Goal: Task Accomplishment & Management: Manage account settings

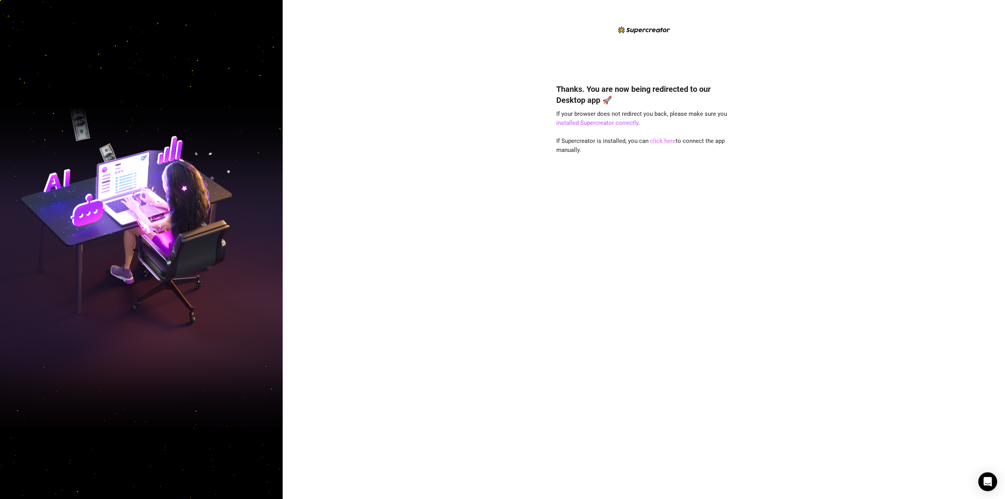
click at [660, 138] on link "click here" at bounding box center [663, 140] width 26 height 7
click at [655, 140] on link "click here" at bounding box center [663, 140] width 26 height 7
click at [657, 140] on link "click here" at bounding box center [663, 140] width 26 height 7
click at [603, 124] on link "installed Supercreator correctly" at bounding box center [597, 122] width 82 height 7
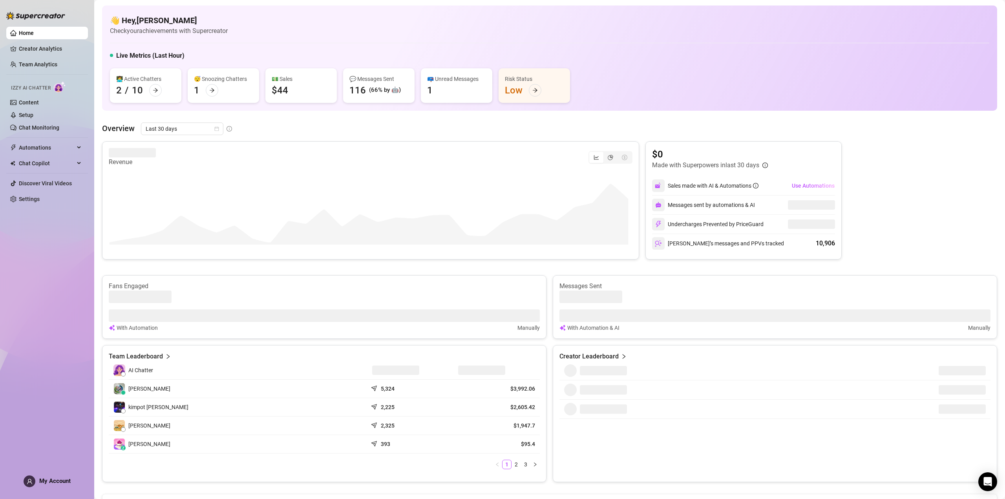
click at [21, 30] on link "Home" at bounding box center [26, 33] width 15 height 6
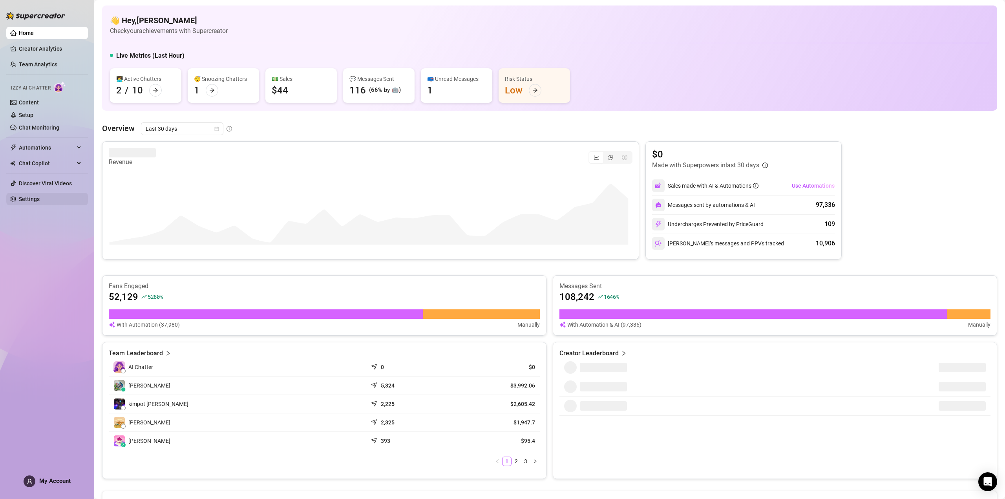
click at [33, 198] on link "Settings" at bounding box center [29, 199] width 21 height 6
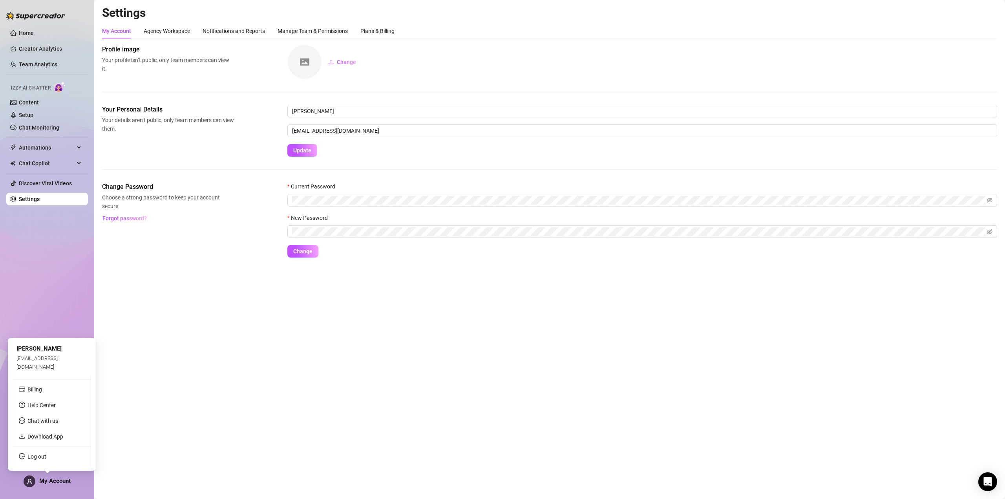
click at [48, 480] on span "My Account" at bounding box center [54, 480] width 31 height 7
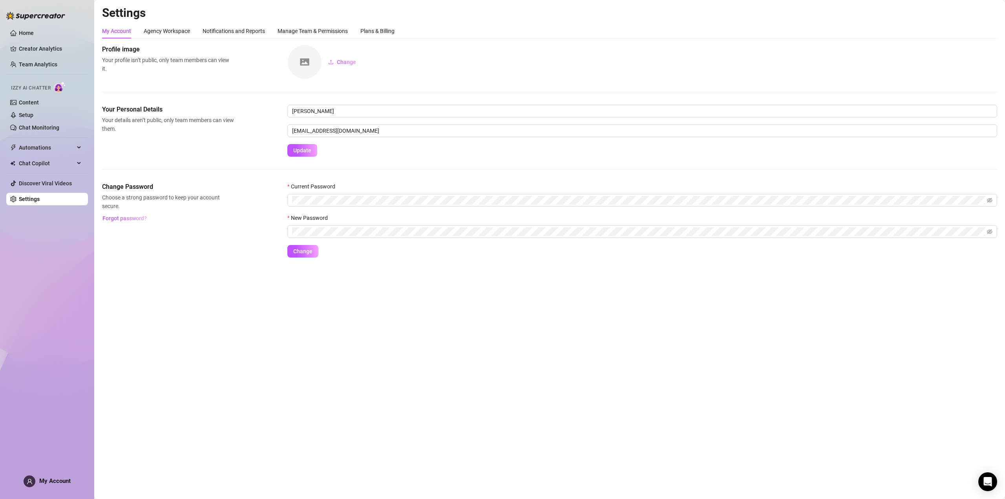
click at [56, 479] on span "My Account" at bounding box center [54, 480] width 31 height 7
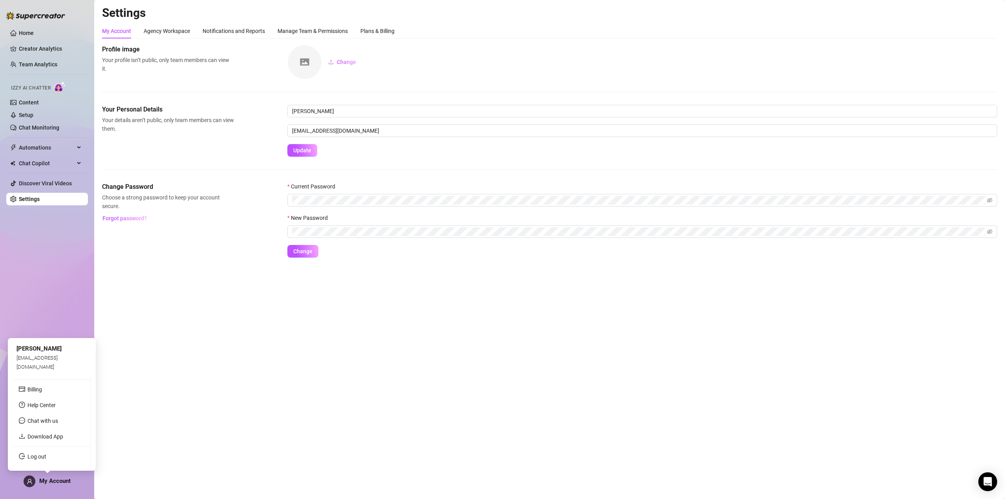
click at [56, 479] on span "My Account" at bounding box center [54, 480] width 31 height 7
click at [48, 481] on span "My Account" at bounding box center [54, 480] width 31 height 7
click at [54, 440] on link "Download App" at bounding box center [45, 436] width 36 height 6
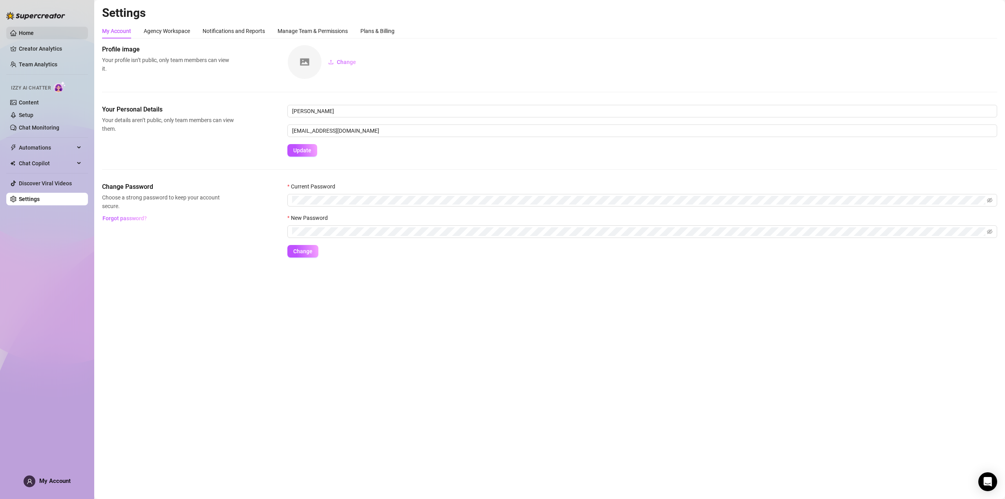
click at [29, 30] on link "Home" at bounding box center [26, 33] width 15 height 6
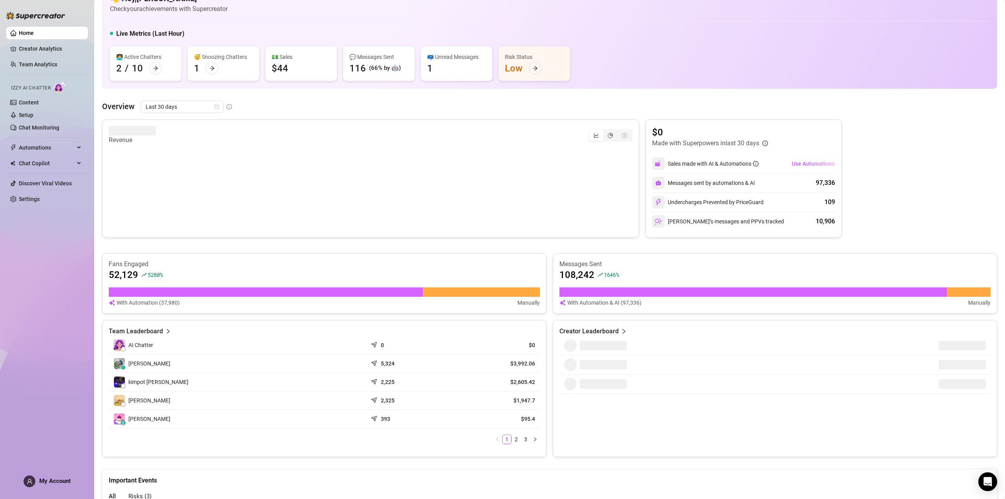
scroll to position [149, 0]
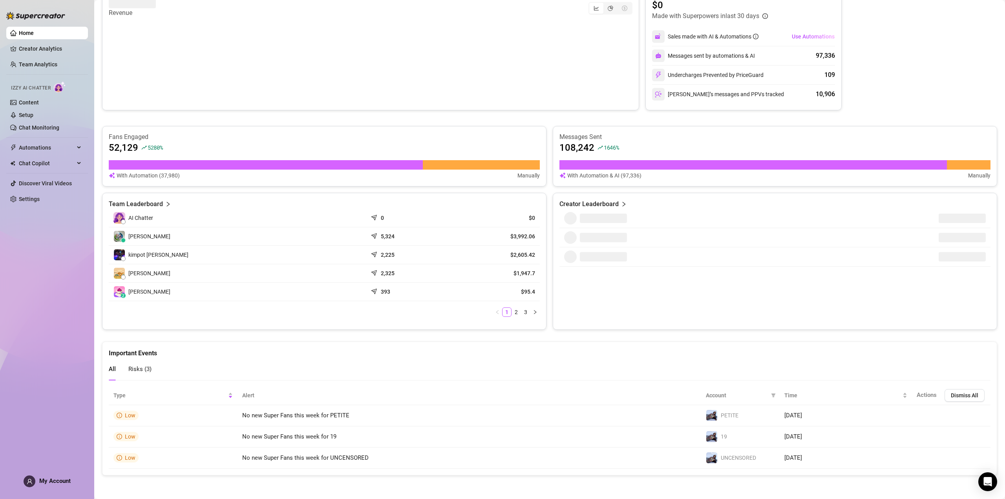
click at [28, 191] on ul "Home Creator Analytics Team Analytics Izzy AI Chatter Content Setup Chat Monito…" at bounding box center [47, 116] width 82 height 185
click at [25, 197] on link "Settings" at bounding box center [29, 199] width 21 height 6
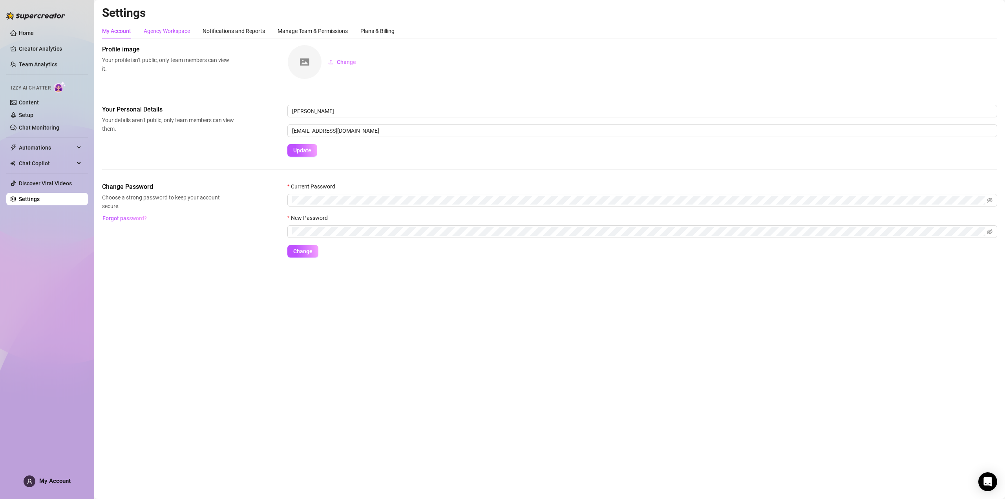
click at [172, 30] on div "Agency Workspace" at bounding box center [167, 31] width 46 height 9
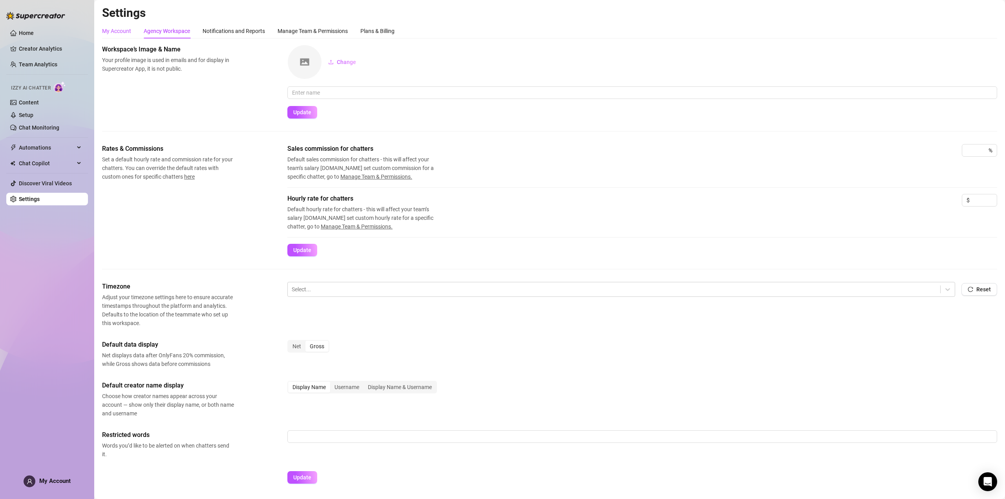
click at [123, 29] on div "My Account" at bounding box center [116, 31] width 29 height 9
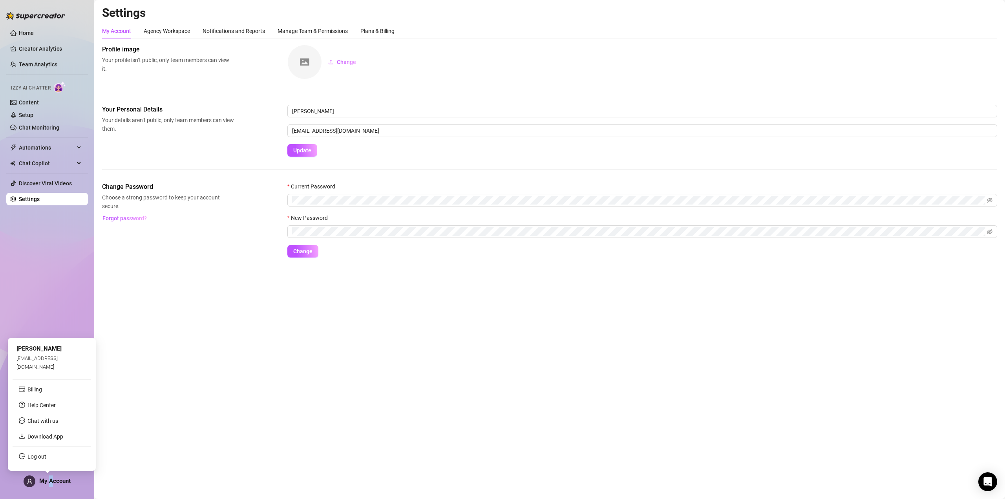
drag, startPoint x: 51, startPoint y: 479, endPoint x: 55, endPoint y: 474, distance: 6.1
click at [51, 479] on span "My Account" at bounding box center [54, 480] width 31 height 7
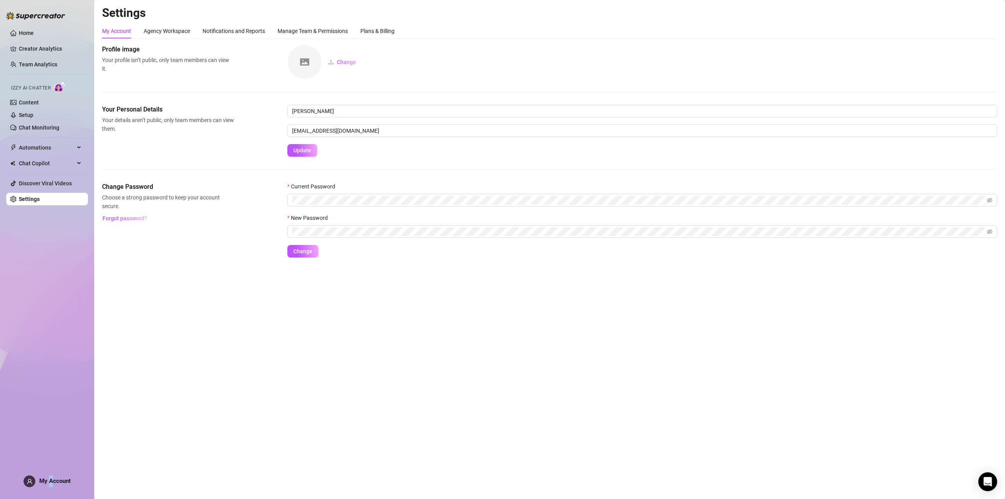
click at [49, 476] on div "My Account" at bounding box center [47, 481] width 47 height 12
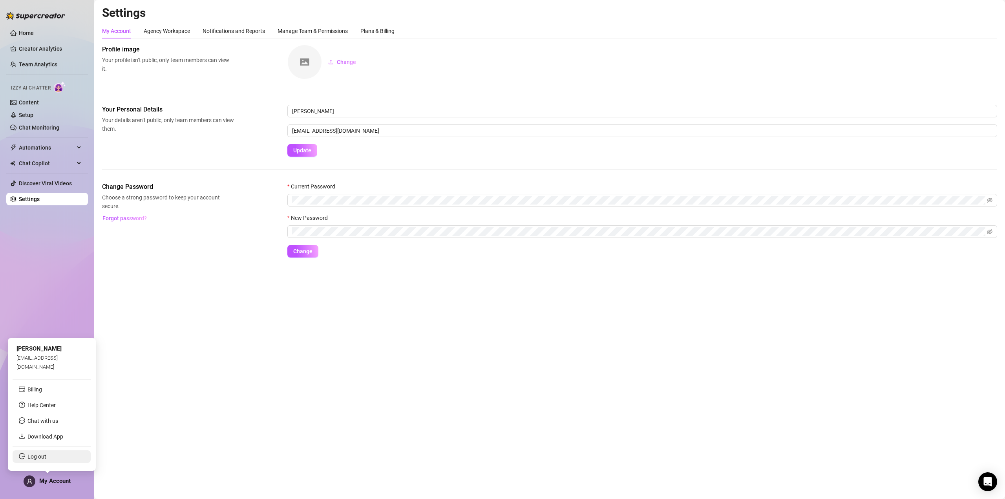
click at [40, 454] on link "Log out" at bounding box center [36, 456] width 19 height 6
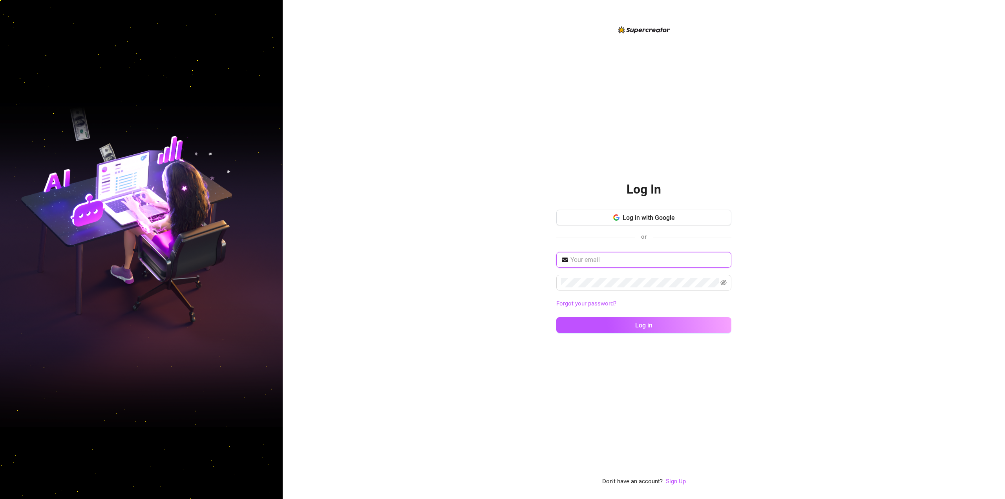
type input "[EMAIL_ADDRESS][DOMAIN_NAME]"
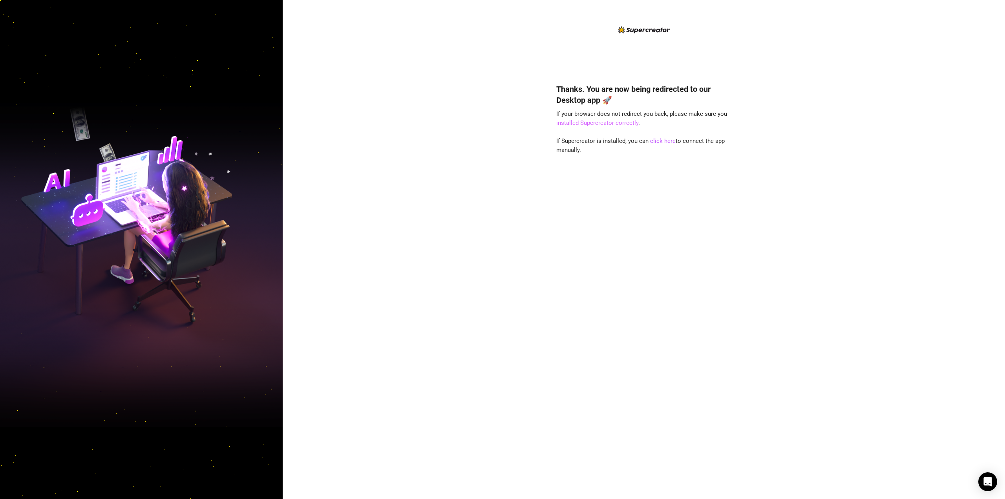
click at [576, 124] on link "installed Supercreator correctly" at bounding box center [597, 122] width 82 height 7
drag, startPoint x: 995, startPoint y: 0, endPoint x: 803, endPoint y: 47, distance: 198.0
click at [842, 69] on div "Thanks. You are now being redirected to our Desktop app 🚀 If your browser does …" at bounding box center [644, 249] width 722 height 499
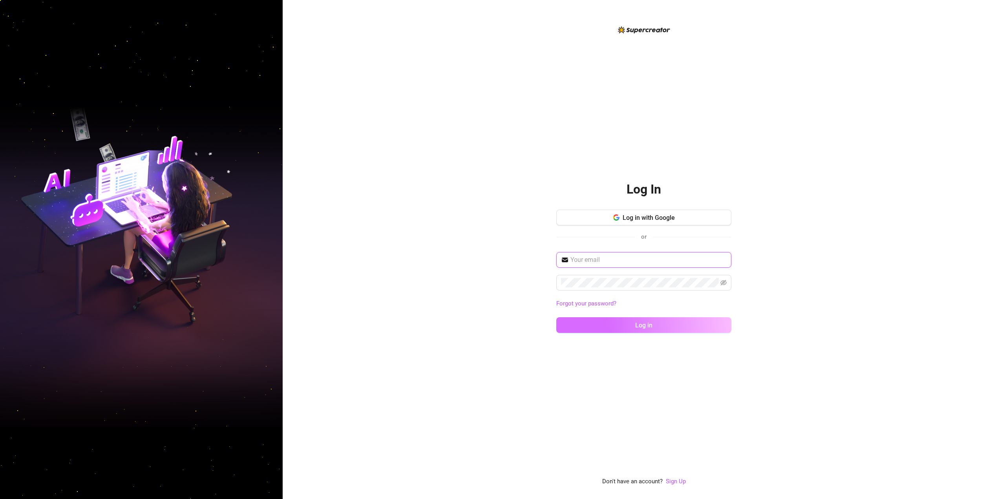
type input "[EMAIL_ADDRESS][DOMAIN_NAME]"
click at [631, 325] on button "Log in" at bounding box center [643, 325] width 175 height 16
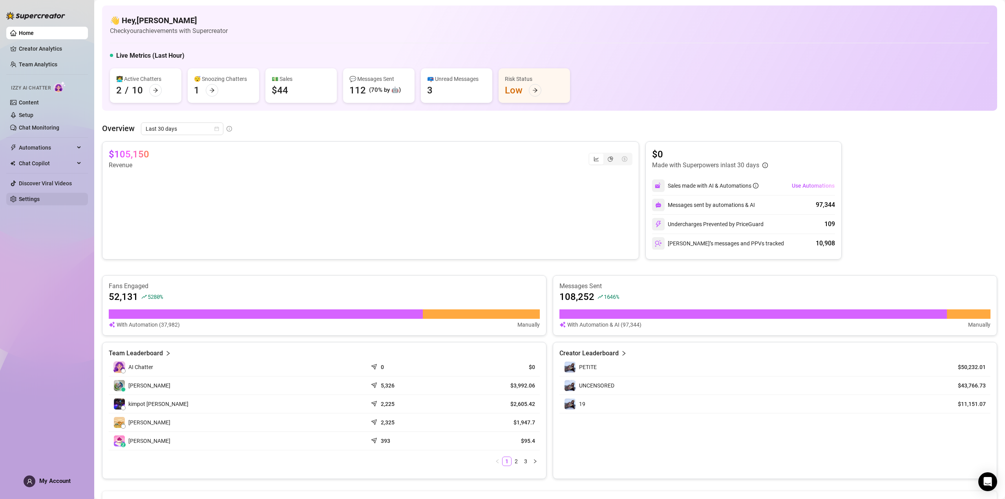
click at [24, 202] on link "Settings" at bounding box center [29, 199] width 21 height 6
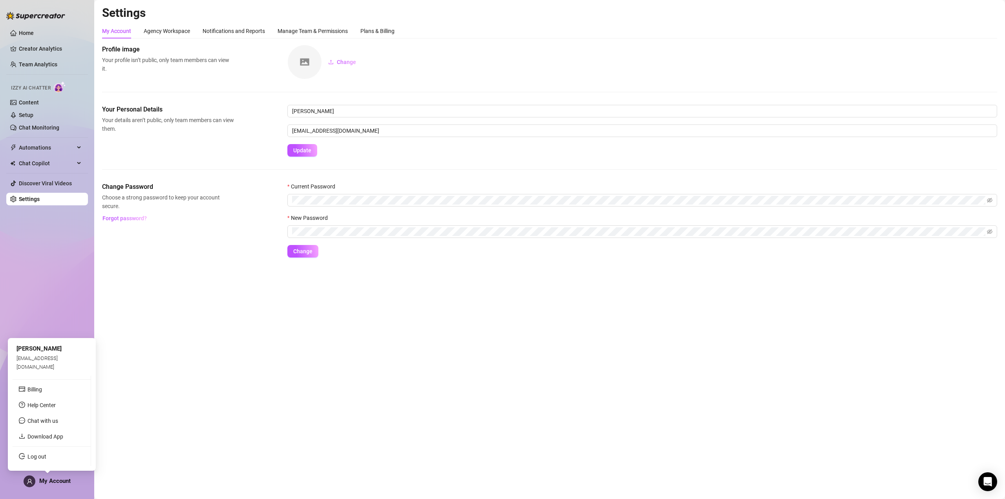
click at [33, 484] on span at bounding box center [30, 481] width 12 height 12
click at [47, 438] on link "Download App" at bounding box center [45, 436] width 36 height 6
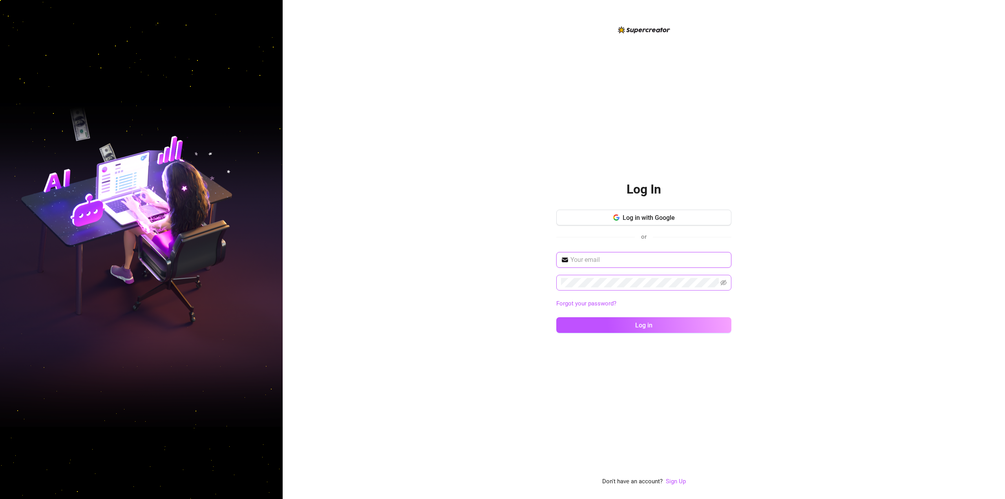
type input "[EMAIL_ADDRESS][DOMAIN_NAME]"
click at [719, 284] on span at bounding box center [643, 283] width 175 height 16
click at [724, 276] on span at bounding box center [643, 283] width 175 height 16
click at [724, 281] on icon "eye-invisible" at bounding box center [723, 282] width 6 height 6
click at [724, 281] on icon "eye" at bounding box center [723, 282] width 6 height 6
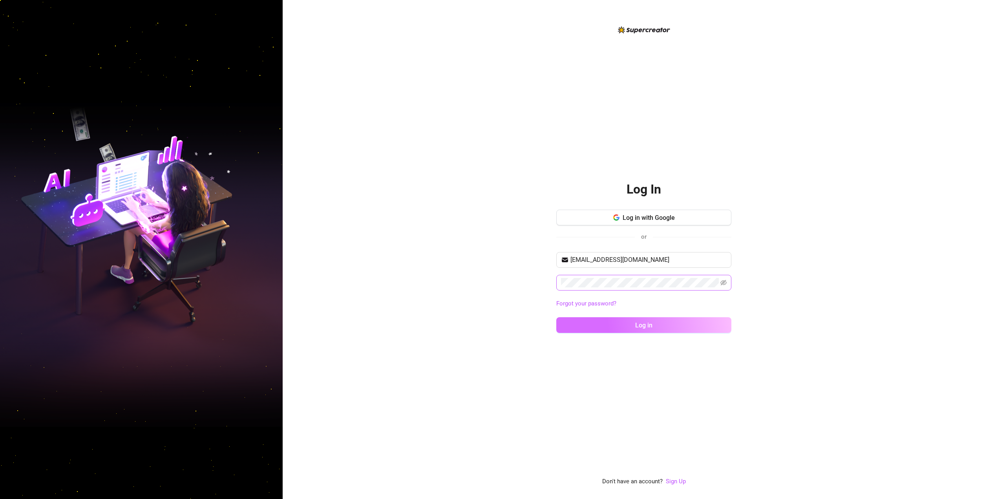
click at [672, 327] on button "Log in" at bounding box center [643, 325] width 175 height 16
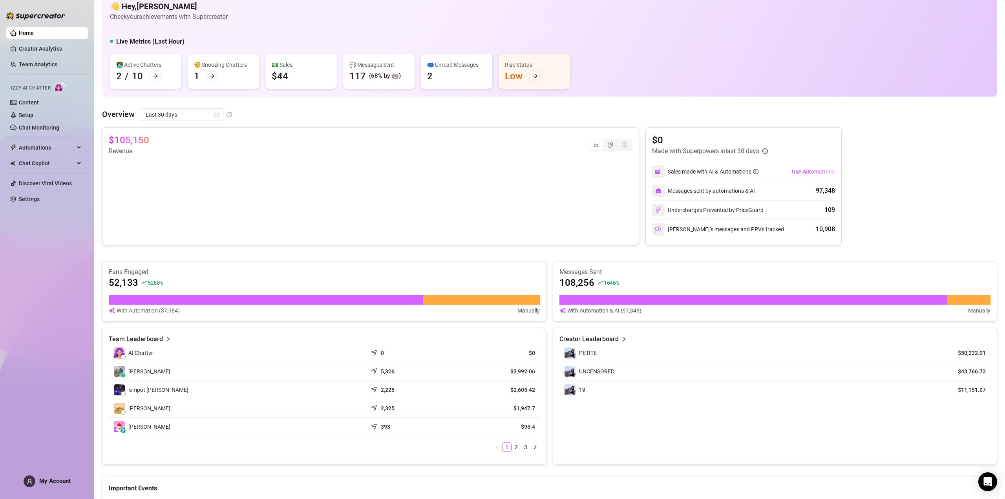
scroll to position [78, 0]
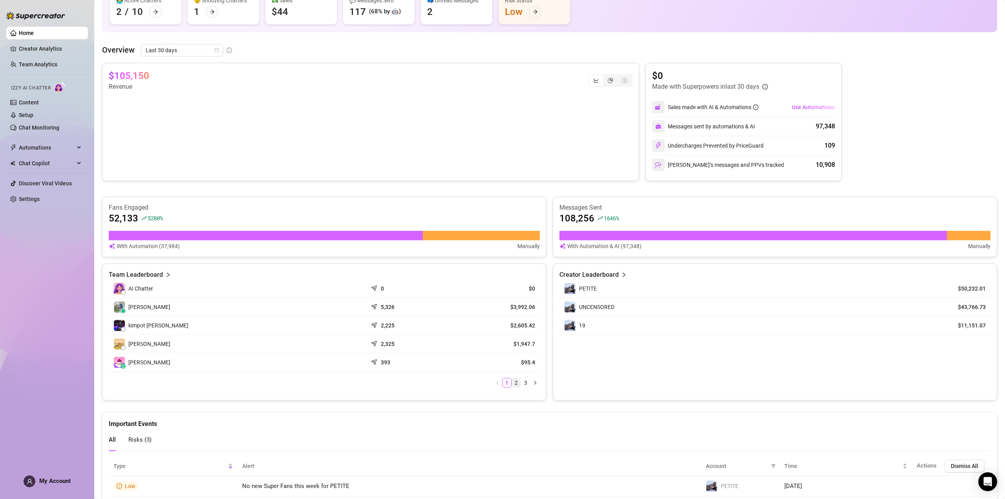
click at [514, 383] on link "2" at bounding box center [516, 382] width 9 height 9
click at [521, 383] on link "3" at bounding box center [525, 382] width 9 height 9
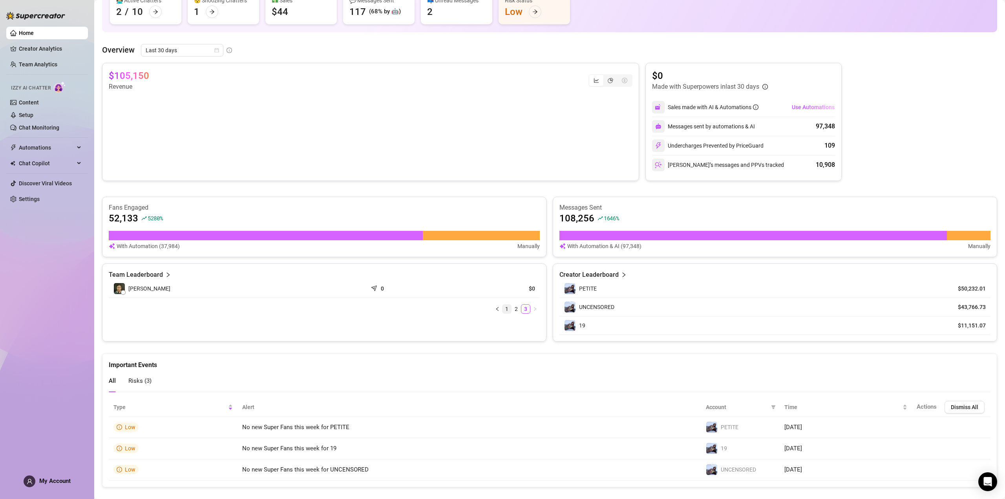
click at [502, 306] on link "1" at bounding box center [506, 309] width 9 height 9
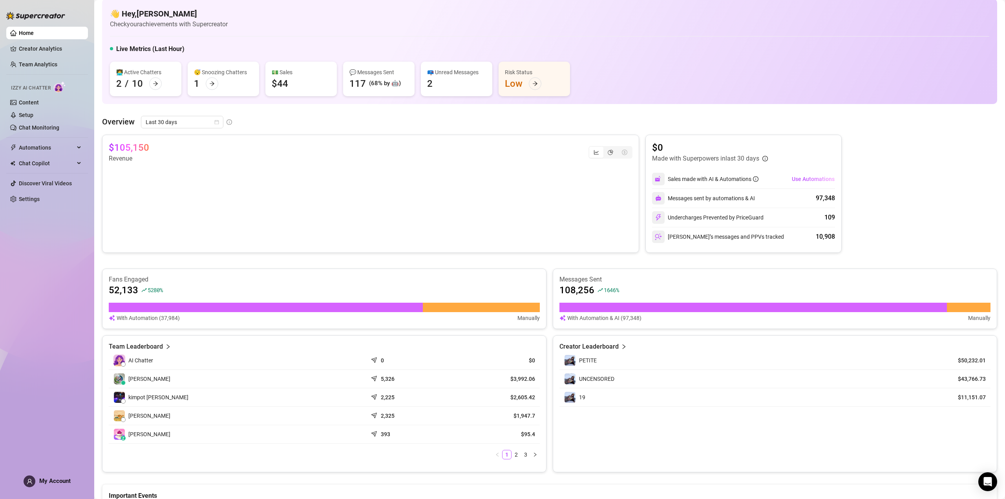
scroll to position [0, 0]
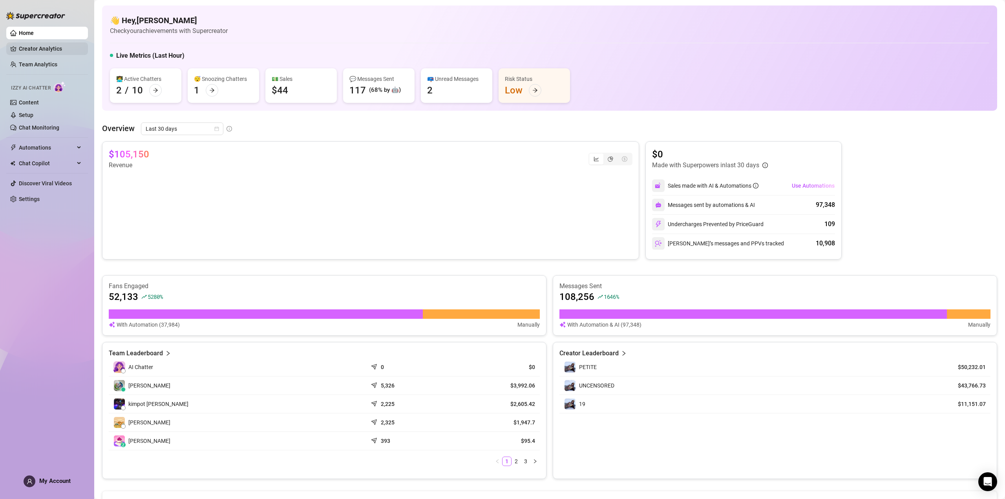
click at [31, 48] on link "Creator Analytics" at bounding box center [50, 48] width 63 height 13
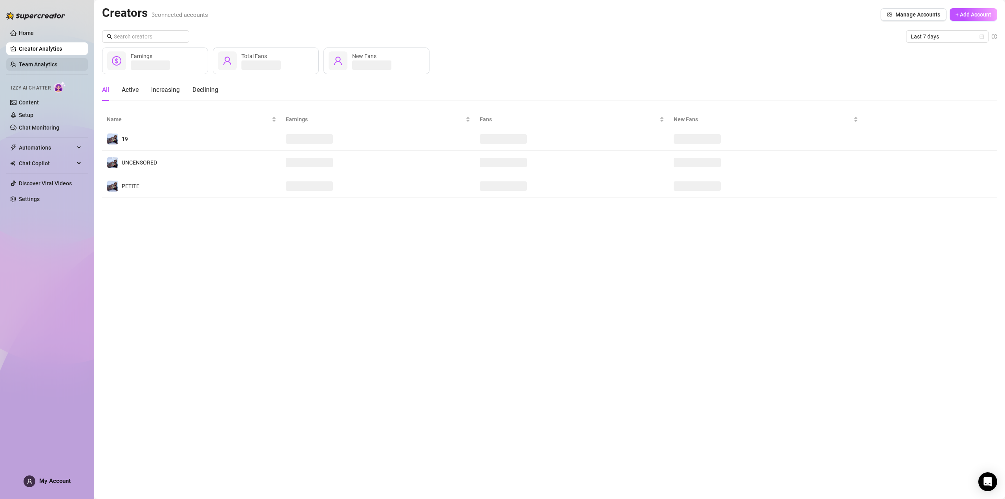
click at [33, 62] on link "Team Analytics" at bounding box center [38, 64] width 38 height 6
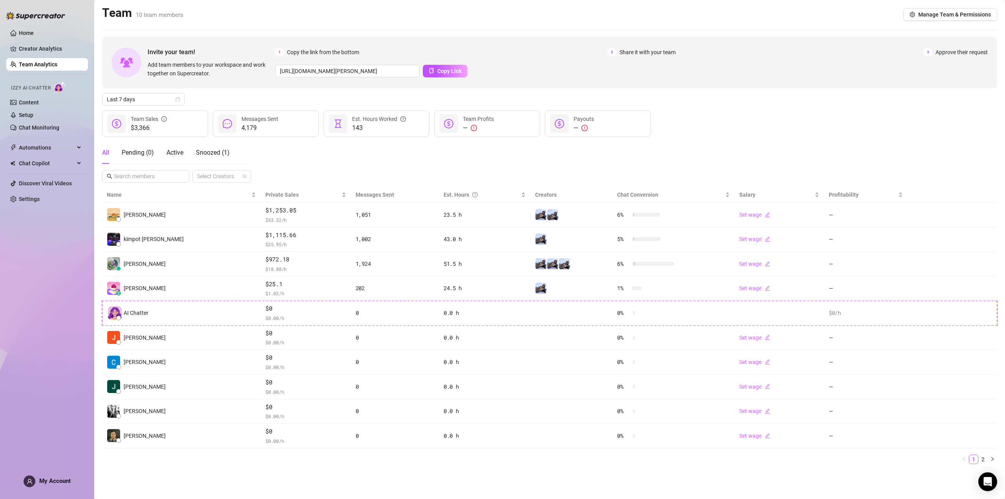
click at [943, 53] on span "Approve their request" at bounding box center [961, 52] width 52 height 9
